Goal: Information Seeking & Learning: Learn about a topic

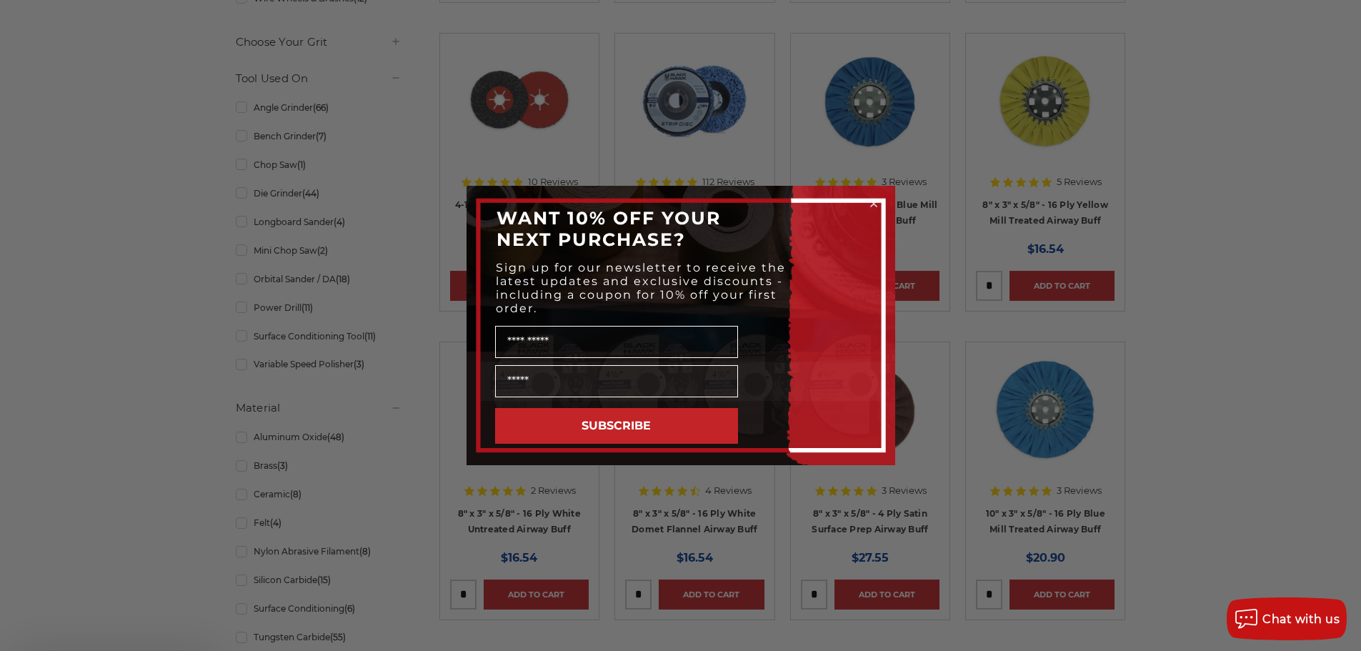
scroll to position [643, 0]
click at [877, 205] on circle "Close dialog" at bounding box center [874, 204] width 14 height 14
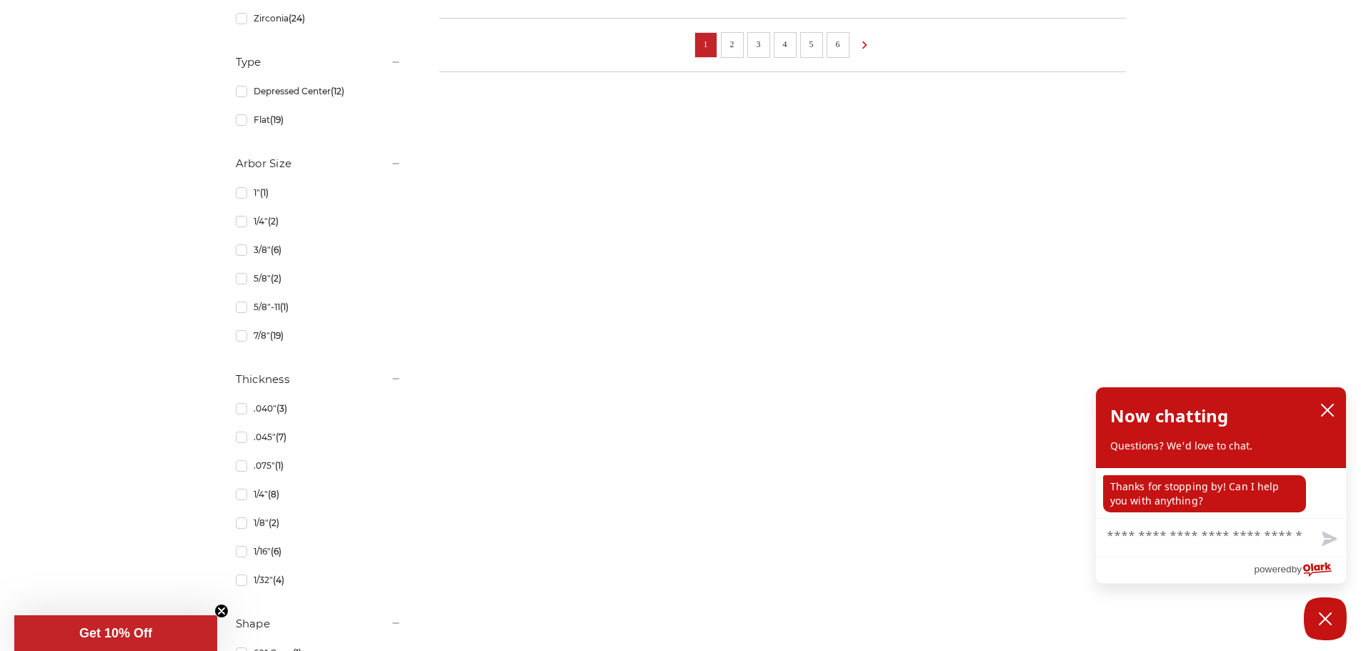
scroll to position [1286, 0]
click at [1324, 414] on icon "close chatbox" at bounding box center [1327, 409] width 11 height 11
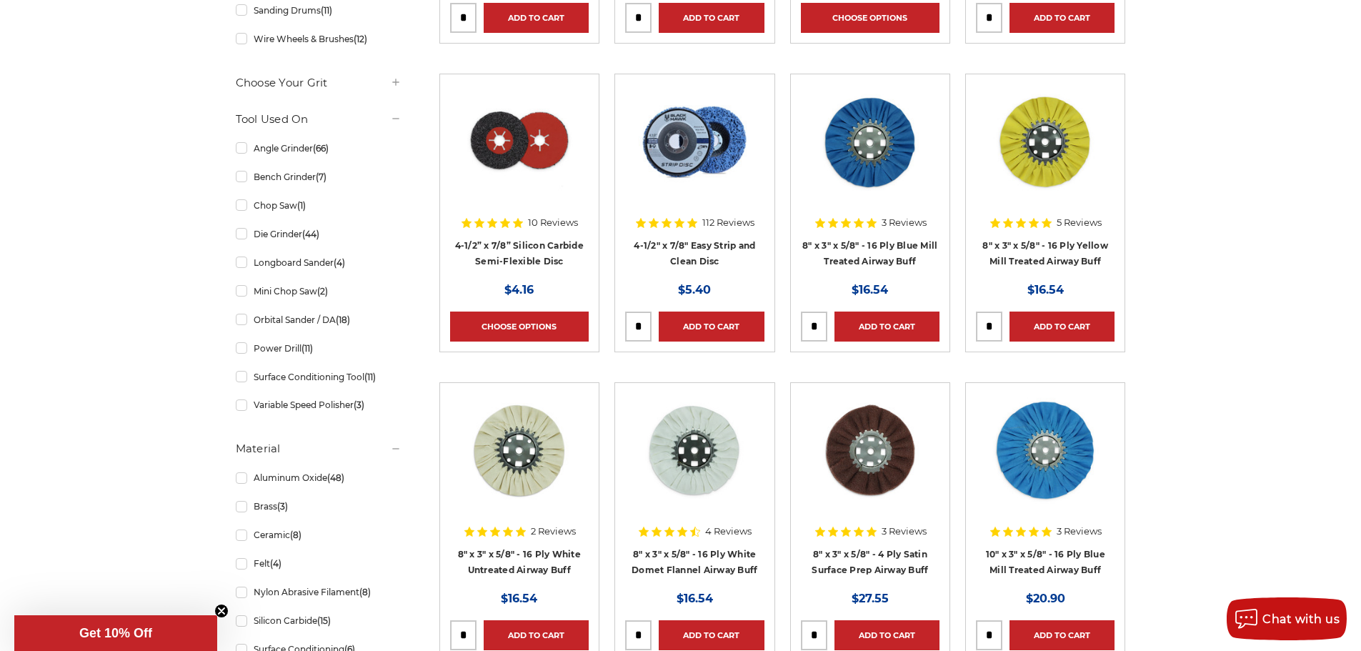
scroll to position [786, 0]
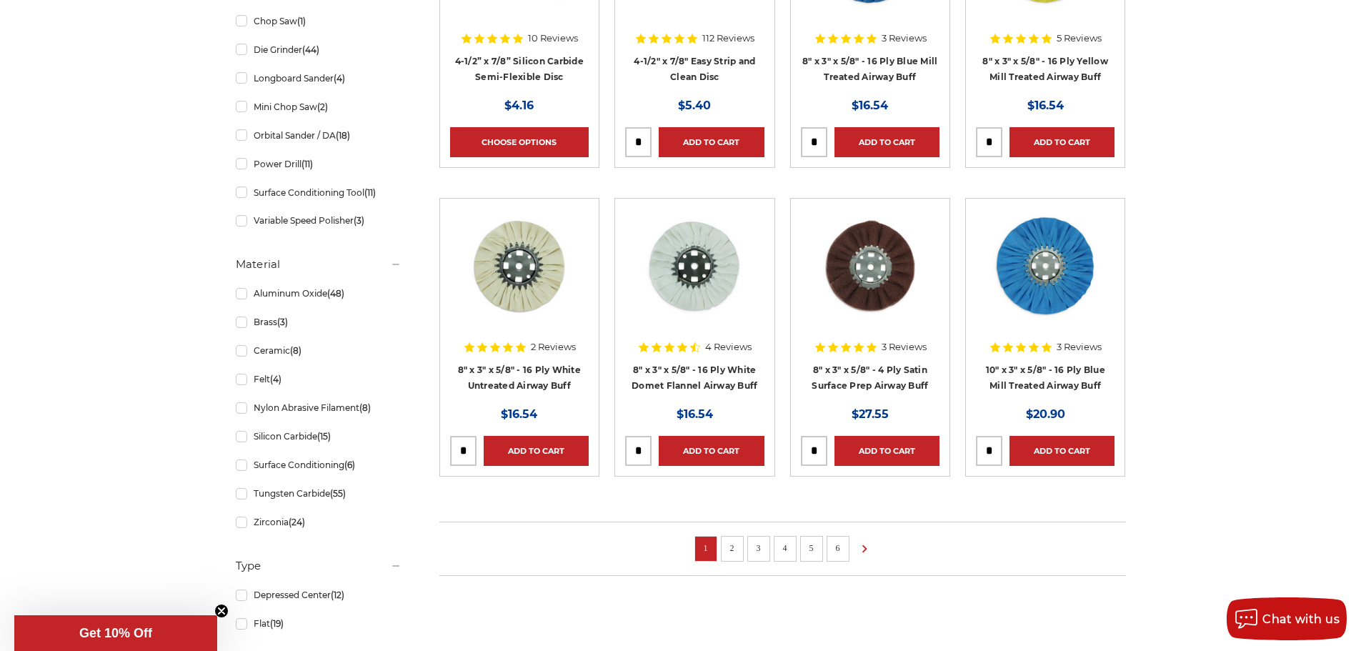
click at [729, 540] on link "2" at bounding box center [732, 548] width 14 height 16
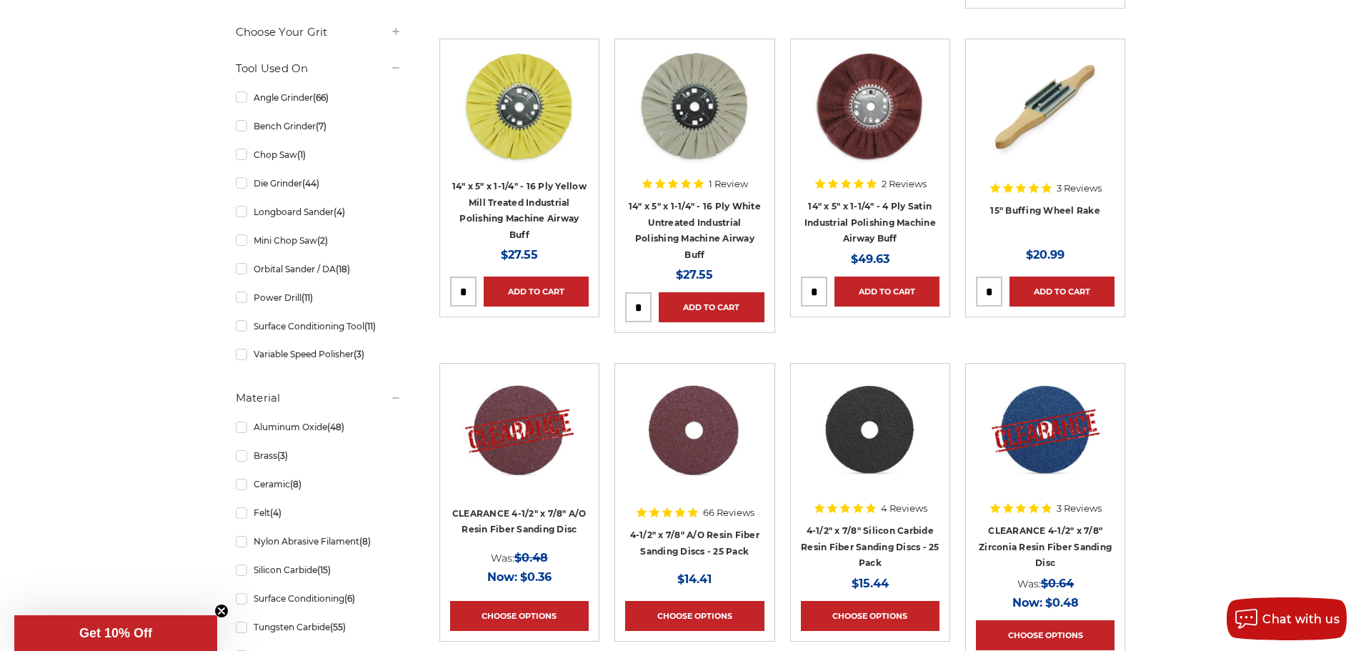
scroll to position [857, 0]
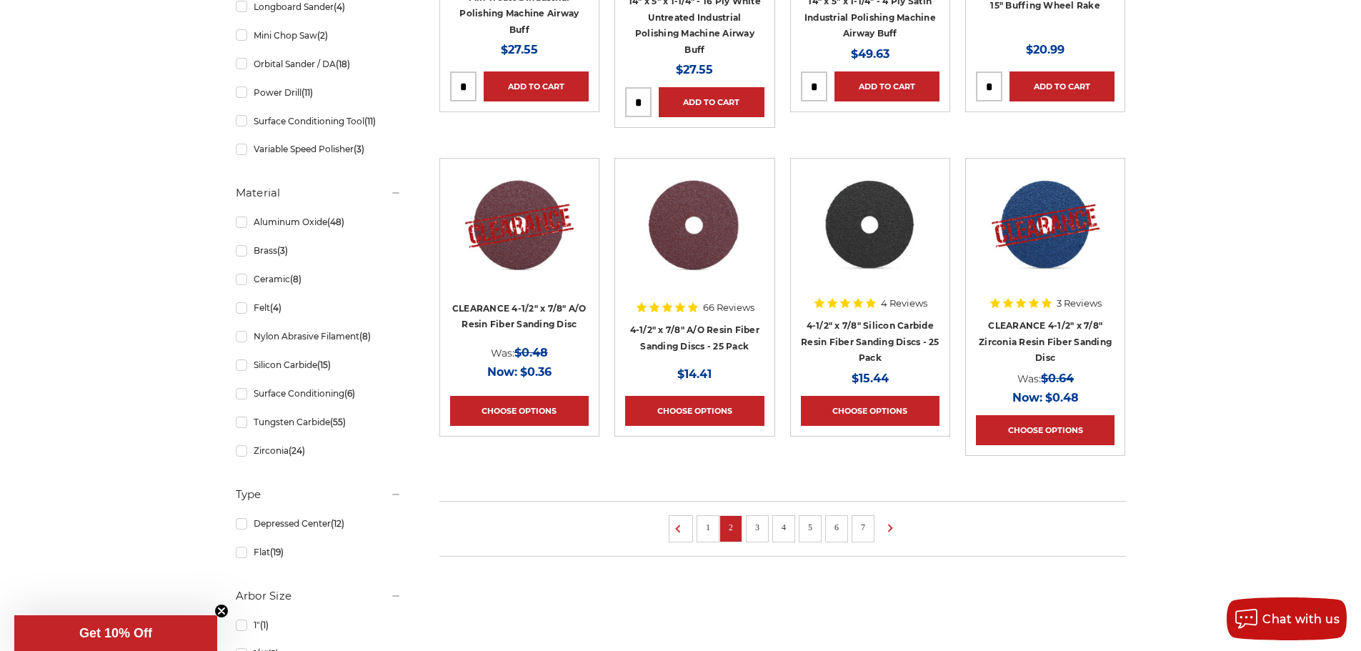
click at [754, 524] on link "3" at bounding box center [757, 527] width 14 height 16
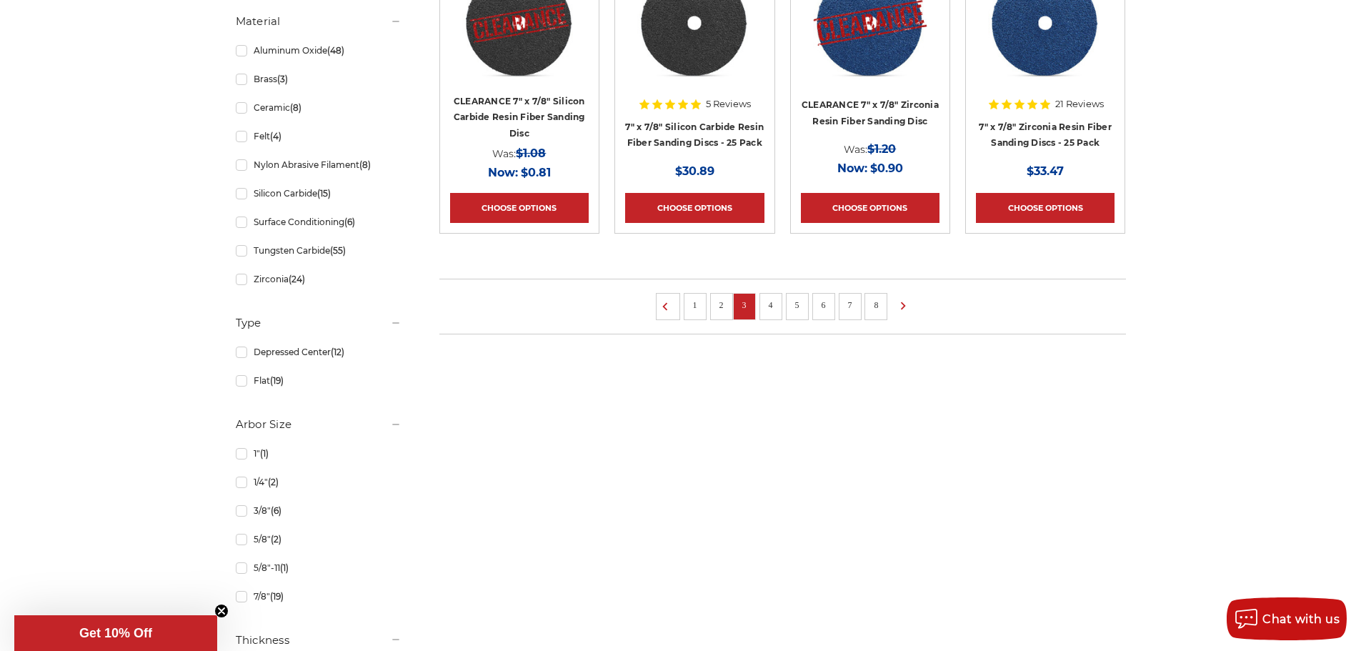
scroll to position [1072, 0]
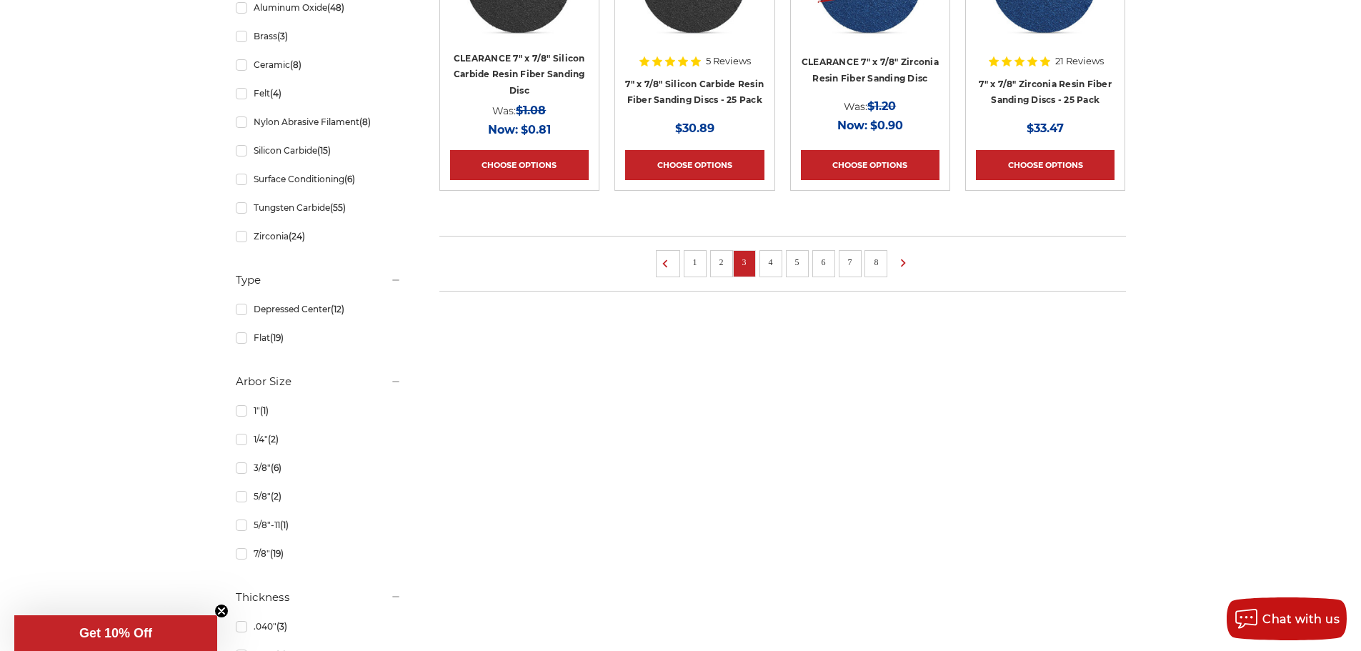
click at [767, 256] on link "4" at bounding box center [771, 262] width 14 height 16
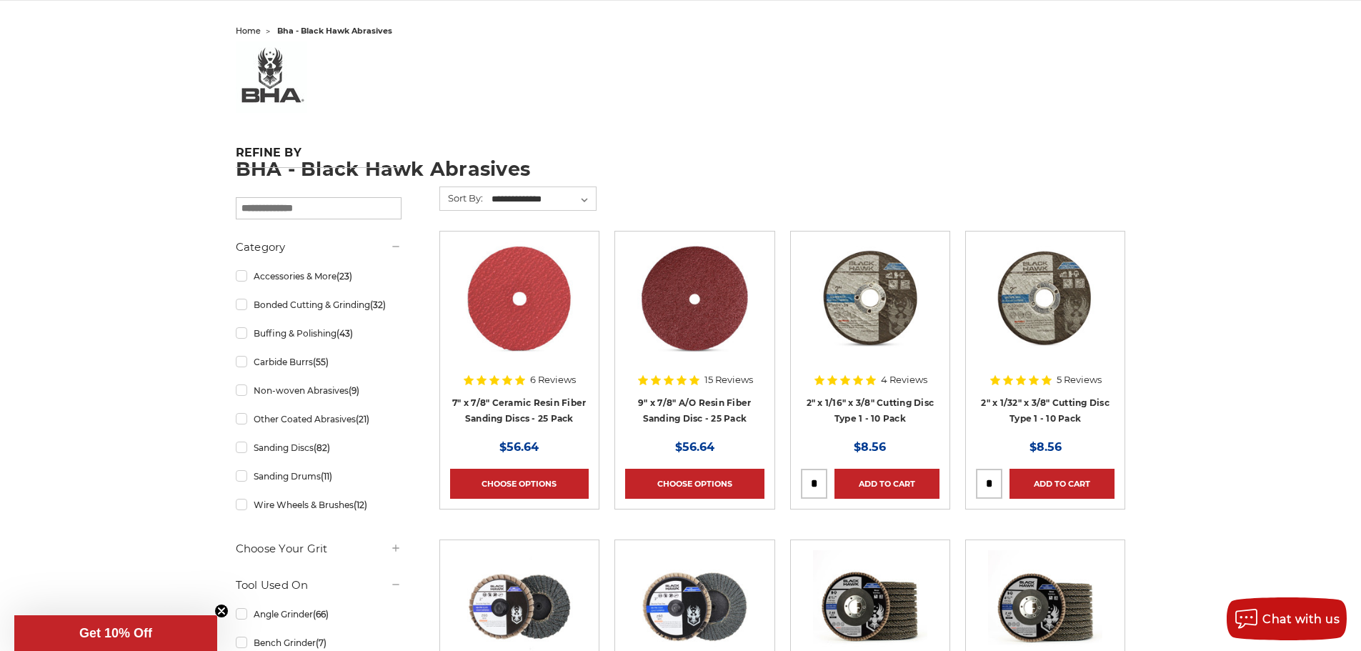
scroll to position [214, 0]
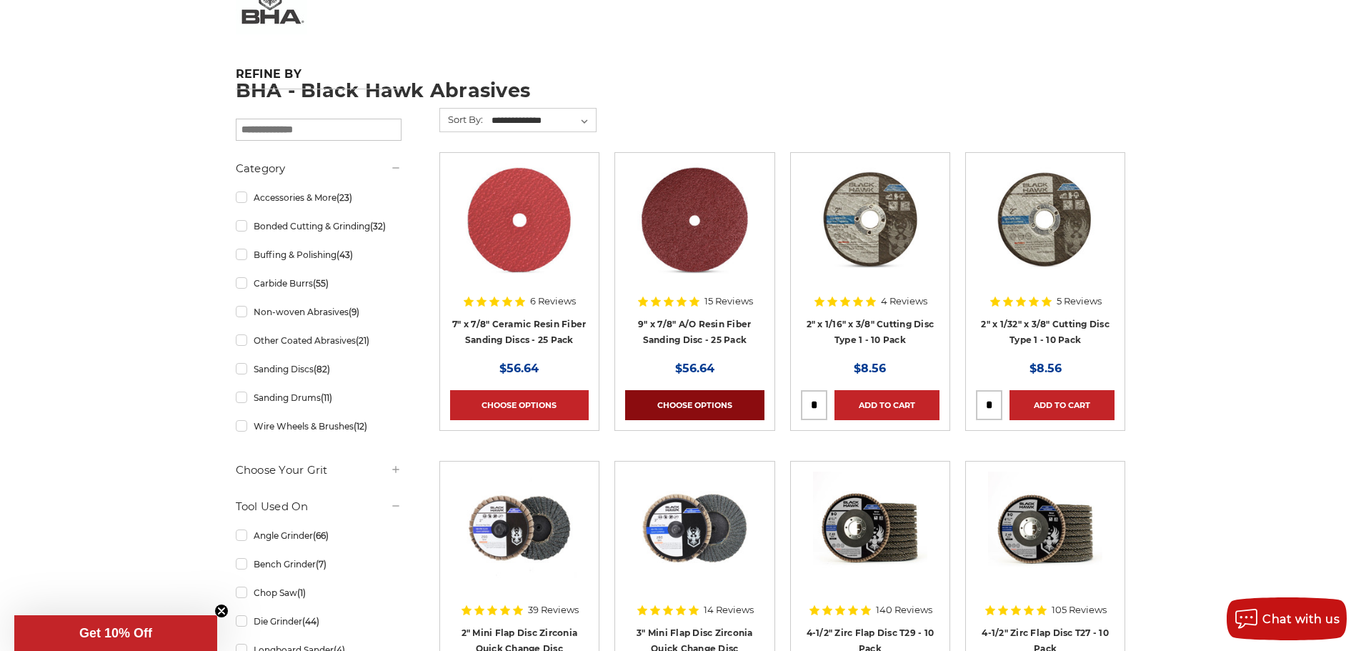
click at [704, 394] on link "Choose Options" at bounding box center [694, 405] width 139 height 30
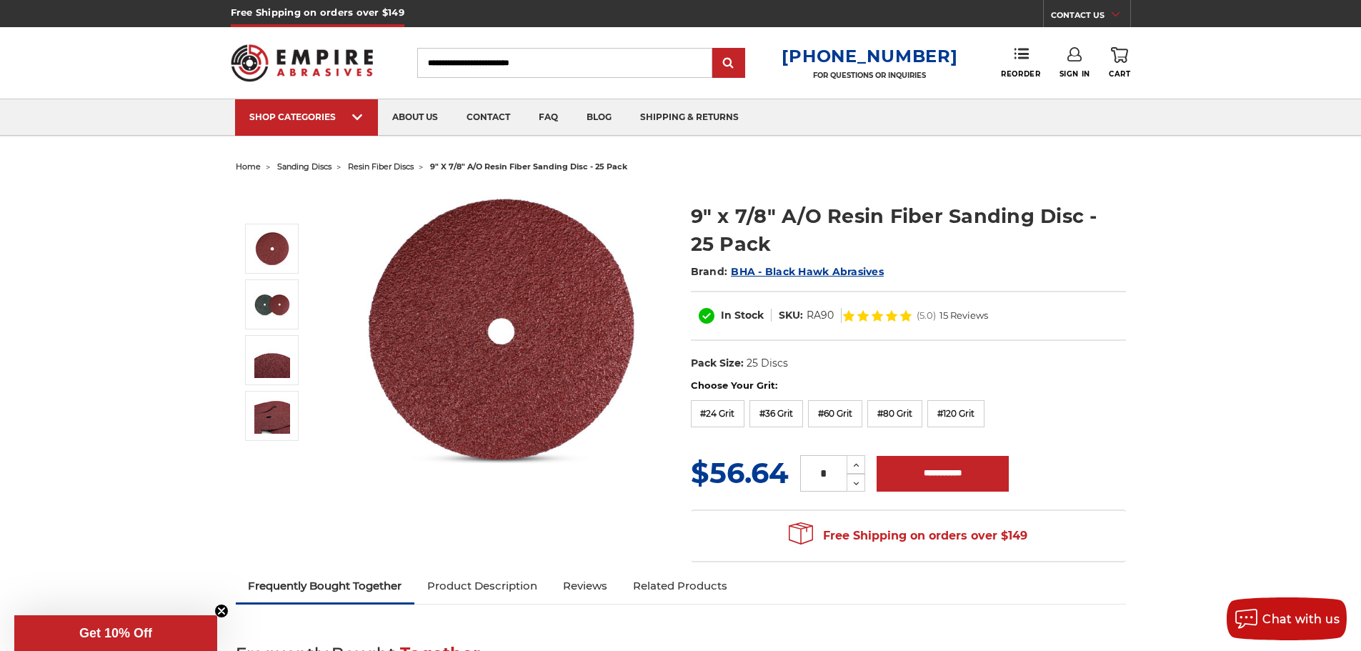
click at [314, 61] on img at bounding box center [302, 63] width 143 height 56
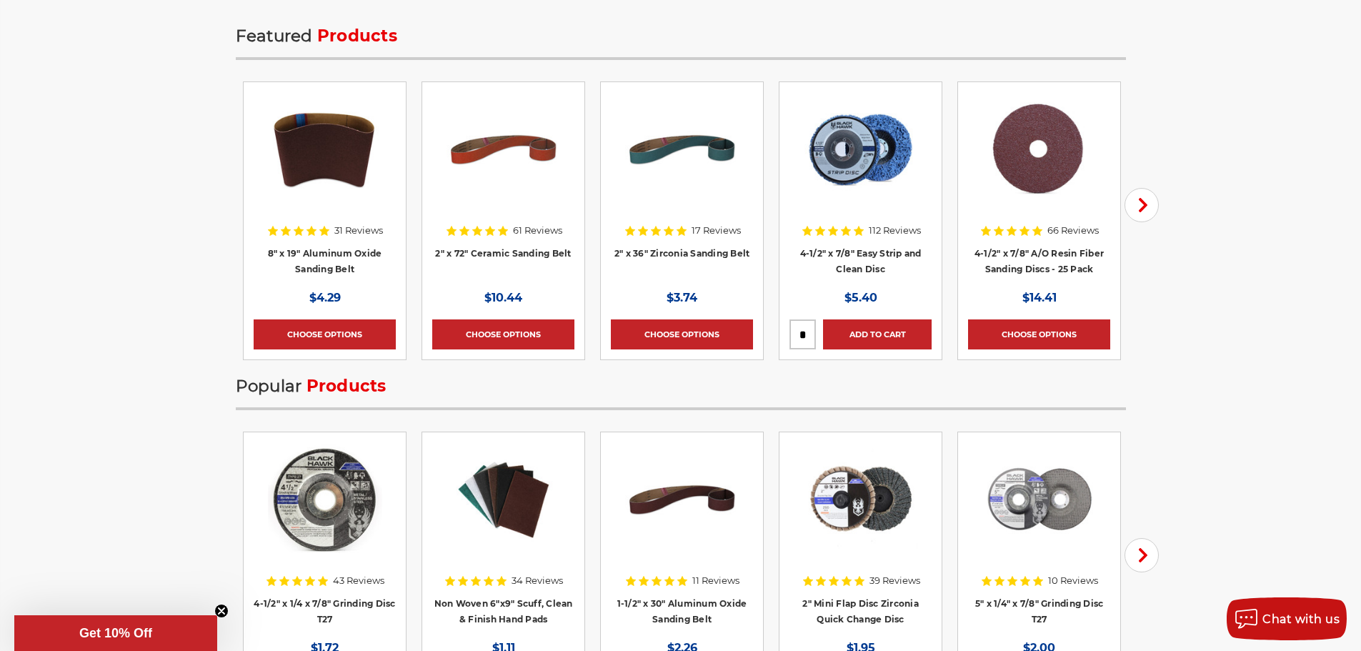
scroll to position [1715, 0]
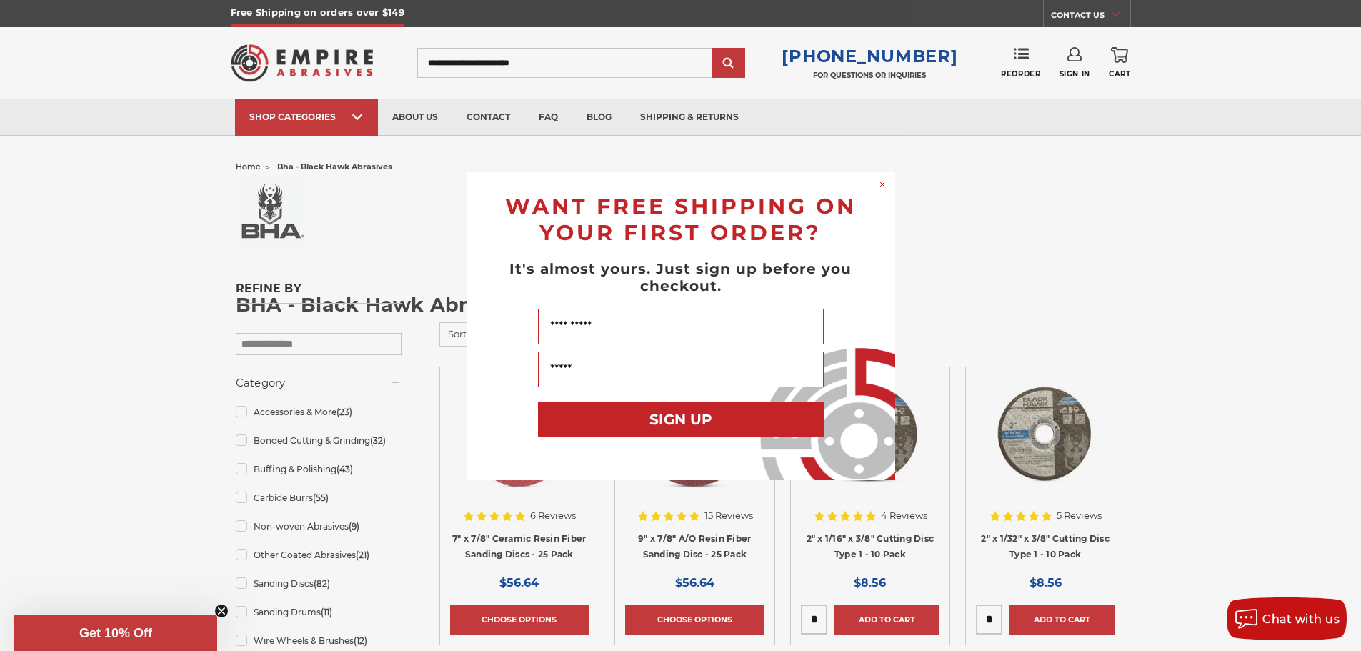
click at [406, 114] on div "Close dialog WANT FREE SHIPPING ON YOUR FIRST ORDER? It's almost yours. Just si…" at bounding box center [680, 325] width 1361 height 651
click at [879, 184] on circle "Close dialog" at bounding box center [882, 184] width 14 height 14
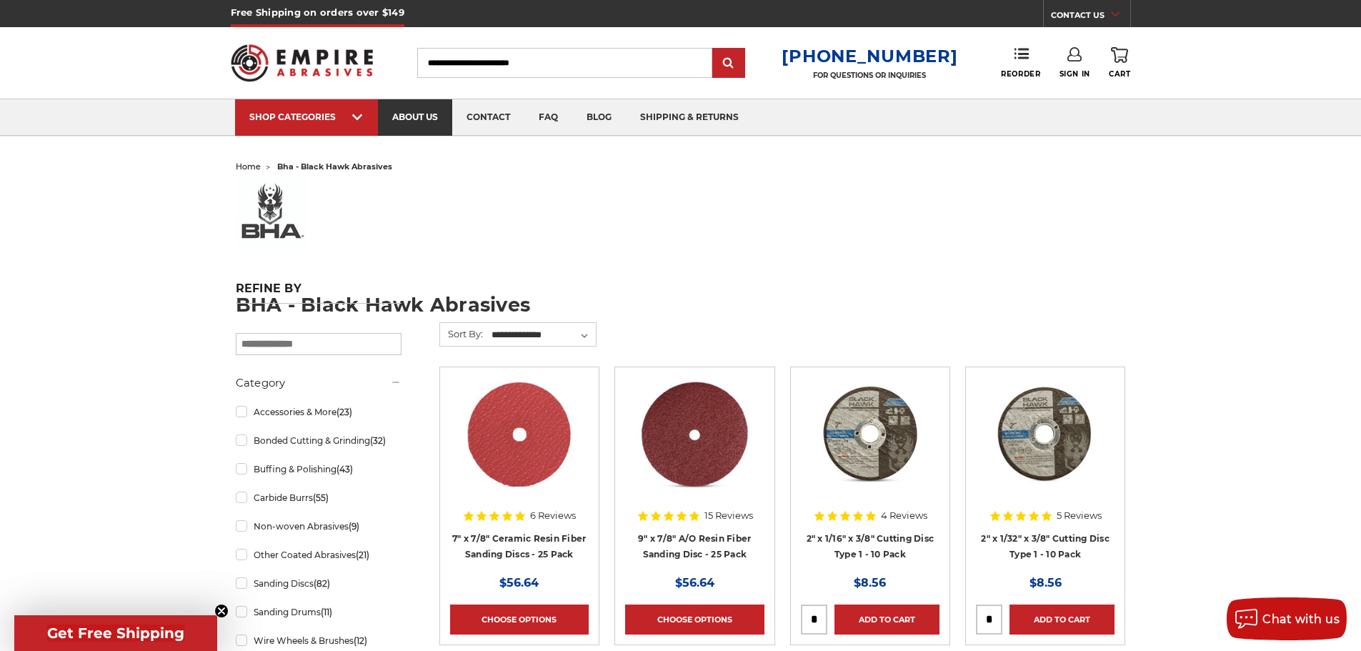
click at [422, 111] on link "about us" at bounding box center [415, 117] width 74 height 36
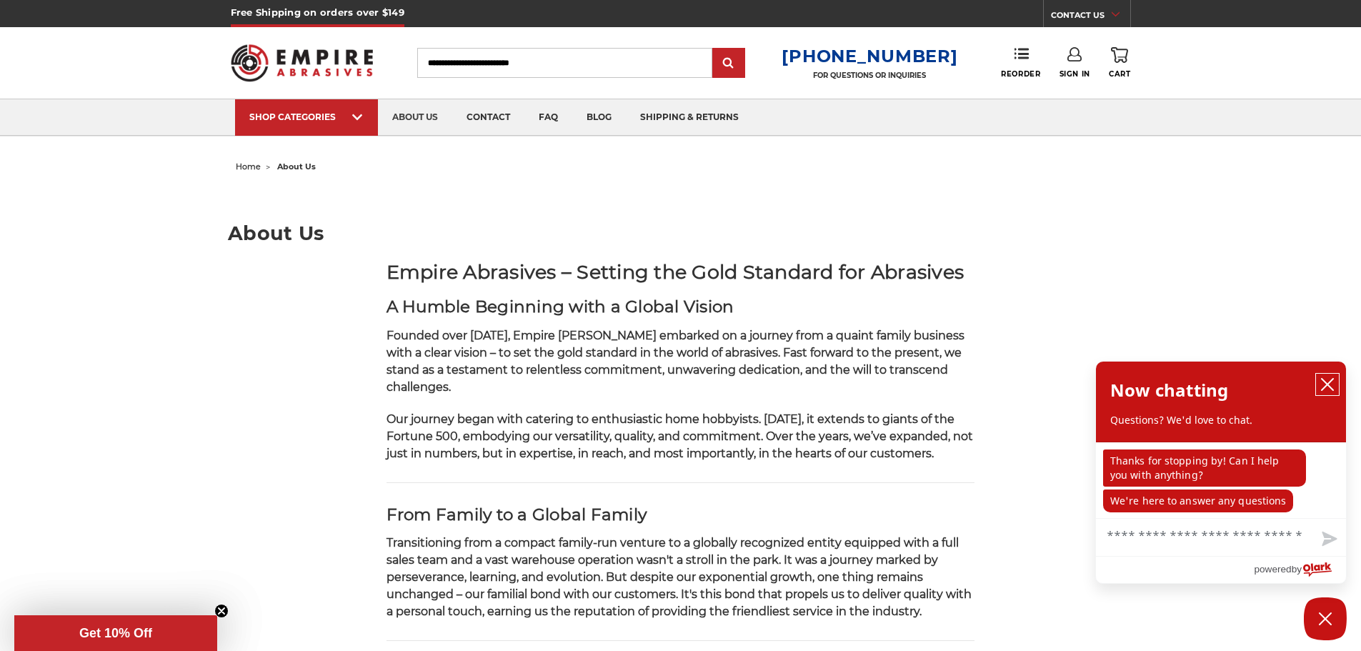
click at [1324, 380] on icon "close chatbox" at bounding box center [1327, 384] width 14 height 14
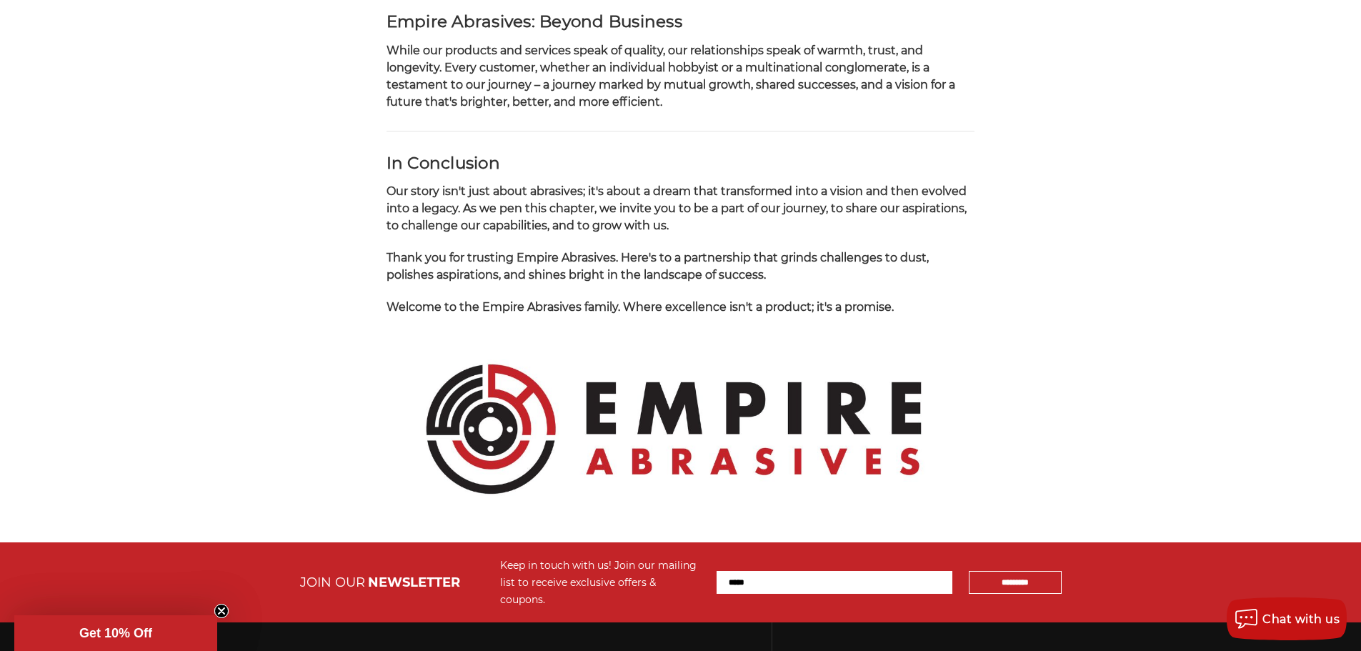
scroll to position [1154, 0]
